Goal: Check status: Check status

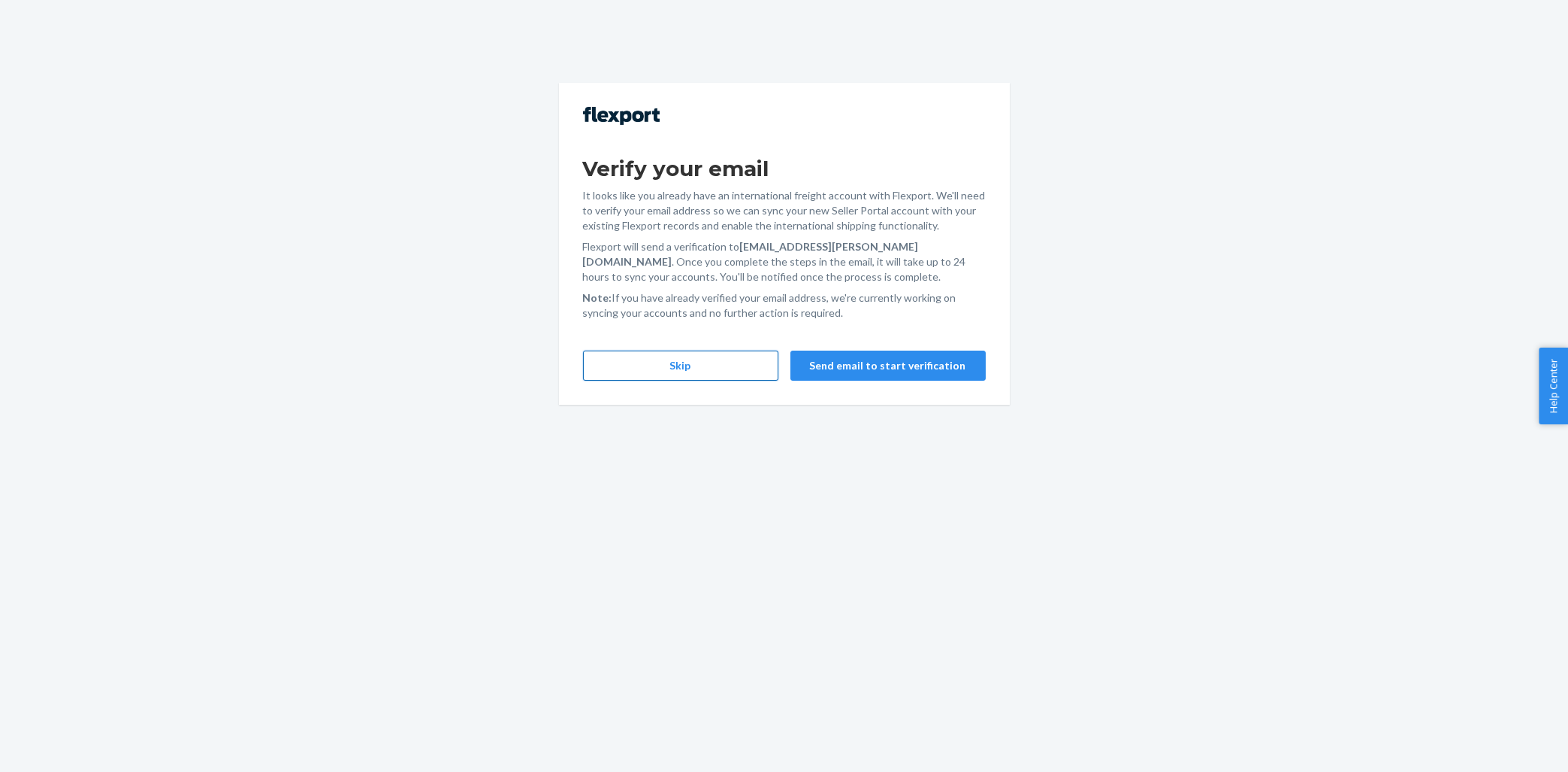
click at [613, 361] on button "Skip" at bounding box center [681, 365] width 195 height 30
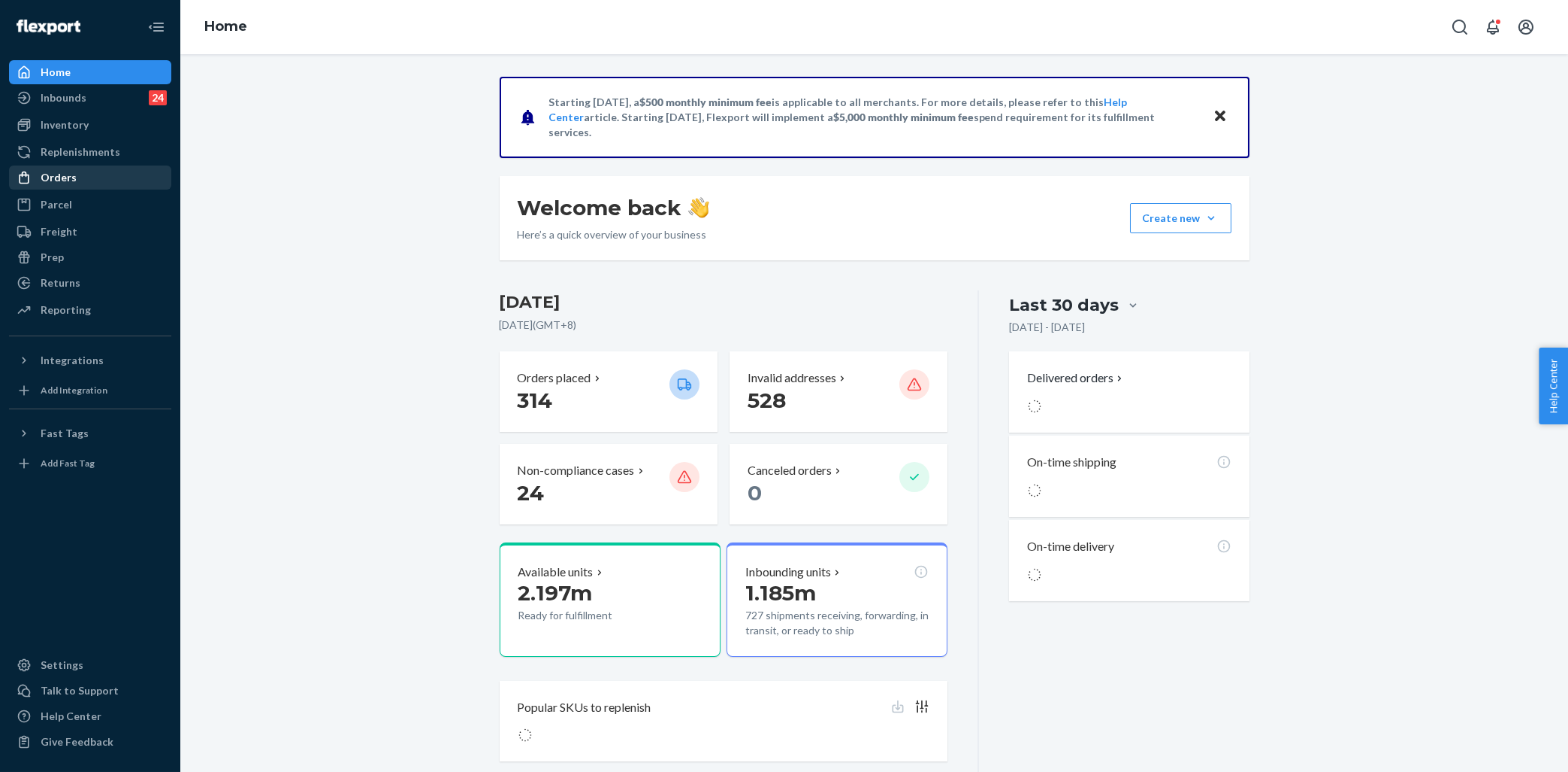
click at [106, 179] on div "Orders" at bounding box center [91, 177] width 159 height 21
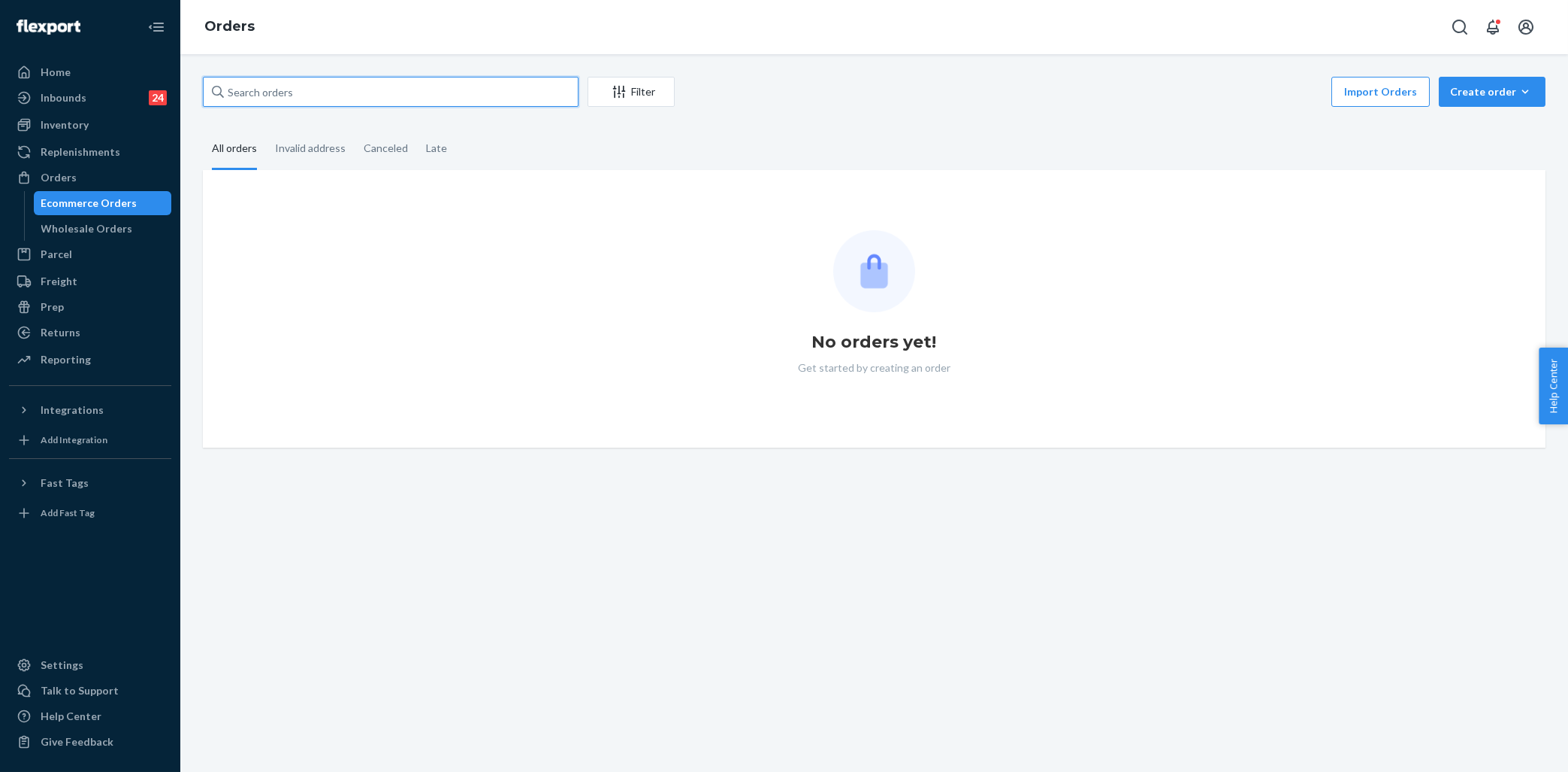
click at [397, 93] on input "text" at bounding box center [391, 92] width 376 height 30
paste input "#254971909"
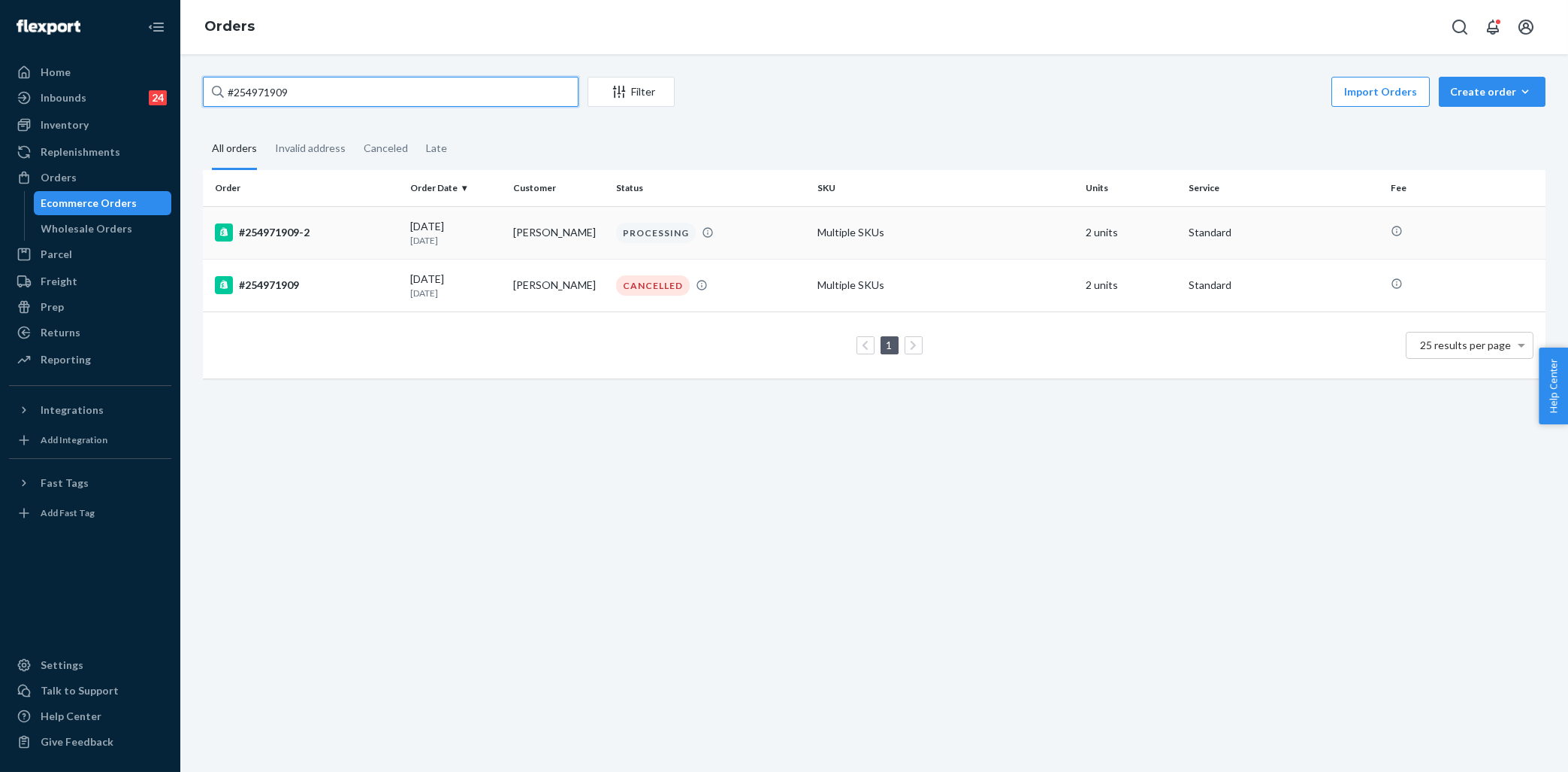
type input "#254971909"
click at [367, 221] on td "#254971909-2" at bounding box center [304, 232] width 201 height 53
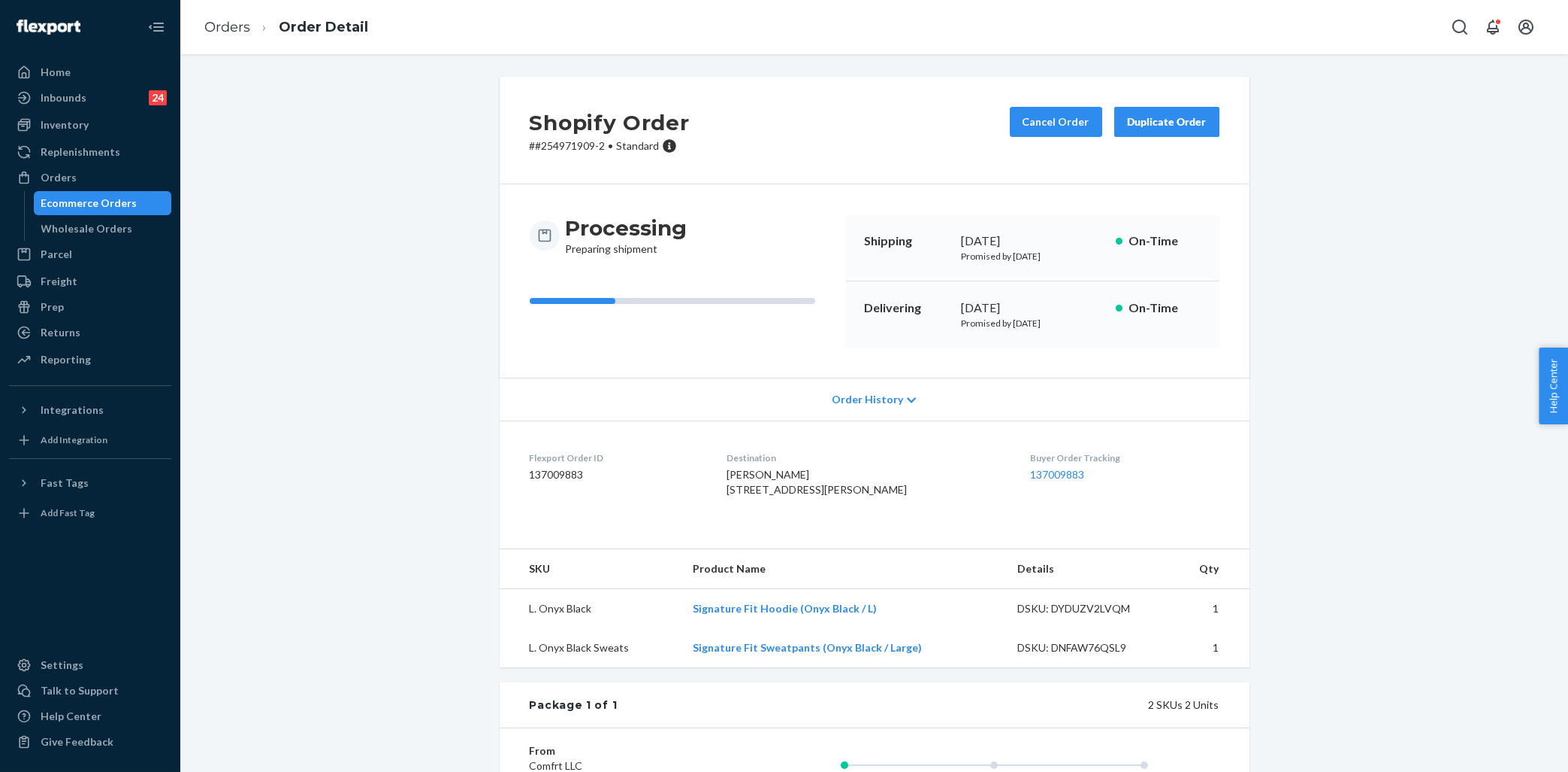
click at [1287, 312] on div "Shopify Order # #254971909-2 • Standard Cancel Order Duplicate Order Processing…" at bounding box center [874, 538] width 1366 height 922
click at [1333, 289] on div "Shopify Order # #254971909-2 • Standard Cancel Order Duplicate Order Processing…" at bounding box center [874, 538] width 1366 height 922
